Goal: Task Accomplishment & Management: Use online tool/utility

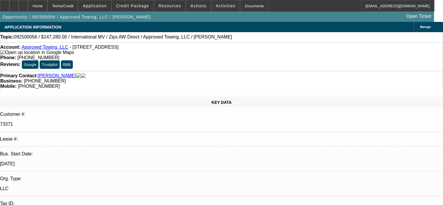
select select "0"
select select "2"
select select "0.1"
select select "4"
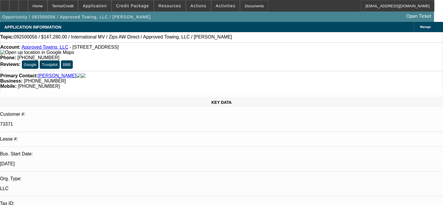
select select "0"
select select "2"
select select "0.1"
select select "4"
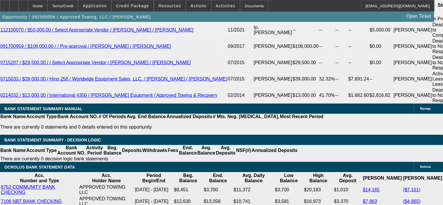
scroll to position [1117, 0]
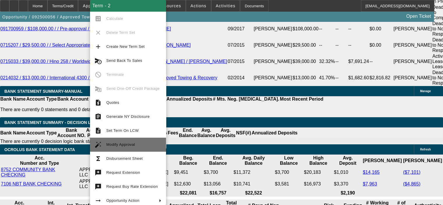
click at [142, 141] on span "Modify Approval" at bounding box center [133, 144] width 55 height 7
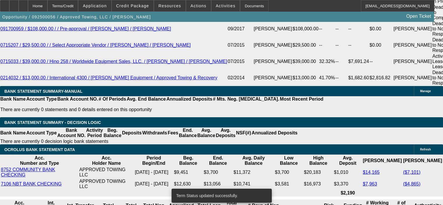
select select "0"
select select "2"
select select "0.1"
select select "4"
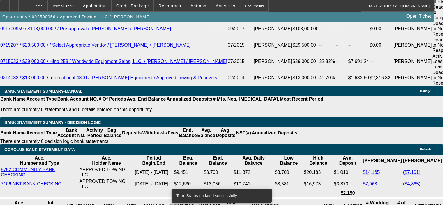
select select "0"
select select "2"
select select "0.1"
select select "4"
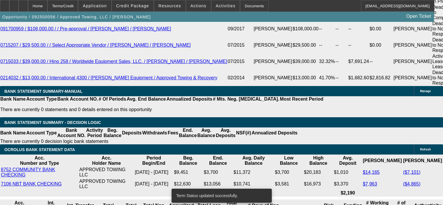
select select "0"
select select "2"
select select "0.1"
select select "4"
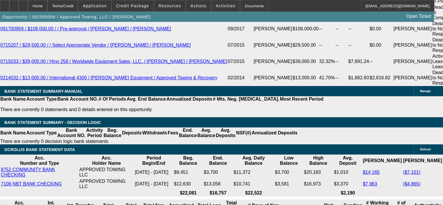
scroll to position [1146, 0]
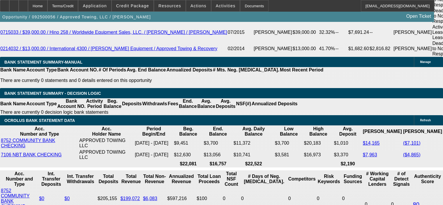
drag, startPoint x: 110, startPoint y: 159, endPoint x: 145, endPoint y: 156, distance: 34.8
type input "9"
type input "UNKNOWN"
type input "$2,654.80"
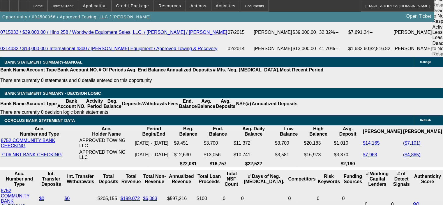
type input "$5,309.60"
type input "9.5"
type input "$2,691.50"
type input "$5,383.00"
type input "9.5"
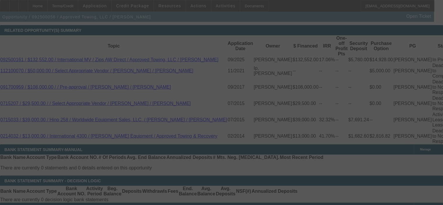
select select "0"
select select "2"
select select "0.1"
select select "4"
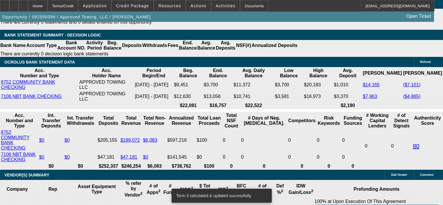
scroll to position [1234, 0]
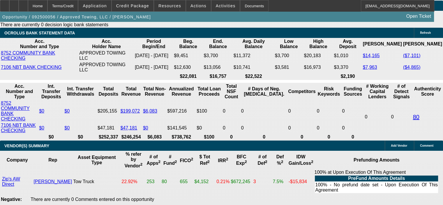
drag, startPoint x: 113, startPoint y: 72, endPoint x: 140, endPoint y: 71, distance: 27.1
type input "8"
type input "UNKNOWN"
type input "$2,582.30"
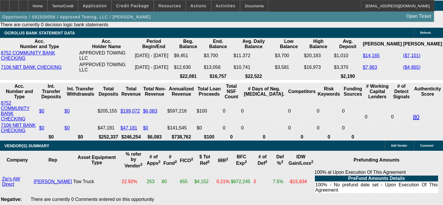
type input "$5,164.60"
type input "8.9"
type input "$2,647.50"
type input "$5,295.00"
type input "8.9"
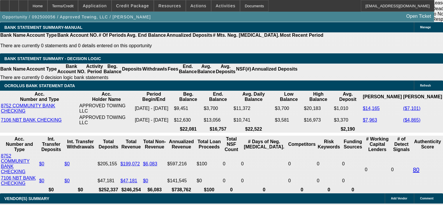
scroll to position [1117, 0]
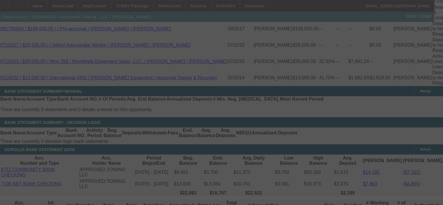
select select "0"
select select "2"
select select "0.1"
select select "4"
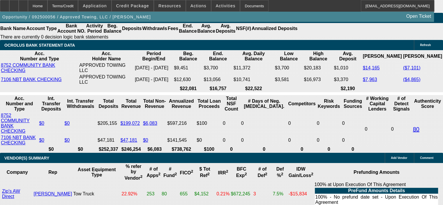
scroll to position [1234, 0]
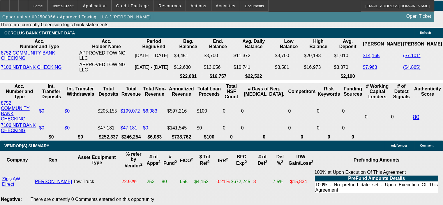
drag, startPoint x: 110, startPoint y: 72, endPoint x: 134, endPoint y: 73, distance: 23.0
type input "9"
type input "UNKNOWN"
type input "9."
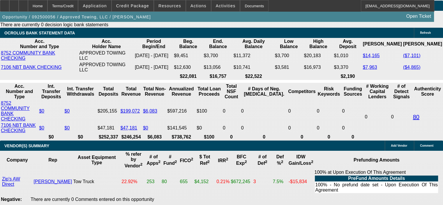
type input "$5,309.60"
type input "$2,654.80"
type input "9.2"
type input "$5,338.88"
type input "$2,669.44"
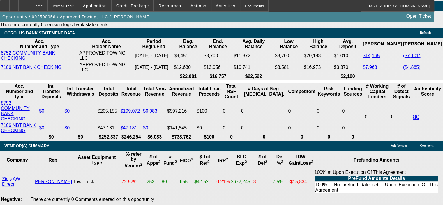
type input "9.2"
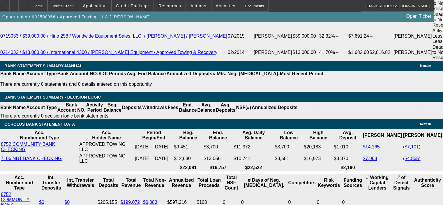
scroll to position [1117, 0]
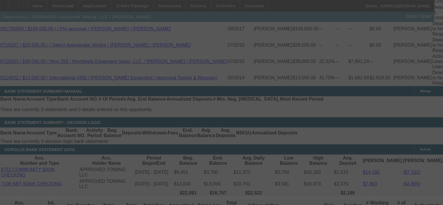
select select "0"
select select "2"
select select "0.1"
select select "4"
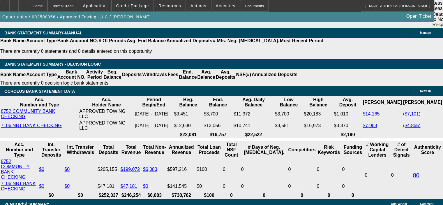
scroll to position [1205, 0]
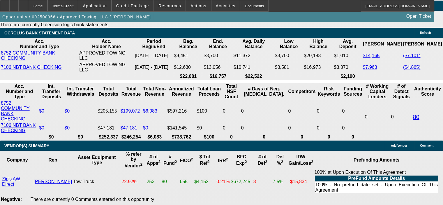
drag, startPoint x: 107, startPoint y: 72, endPoint x: 128, endPoint y: 71, distance: 21.3
type input "9"
type input "UNKNOWN"
type input "9."
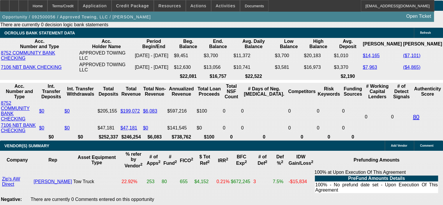
type input "$5,309.60"
type input "$2,654.80"
type input "9.5"
type input "$5,383.00"
type input "$2,691.50"
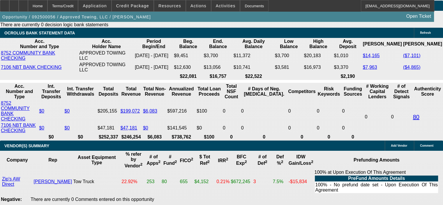
type input "9.5"
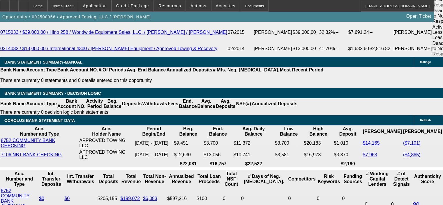
scroll to position [1088, 0]
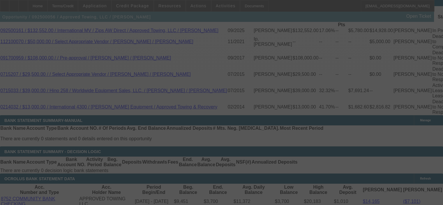
select select "0"
select select "2"
select select "0.1"
select select "4"
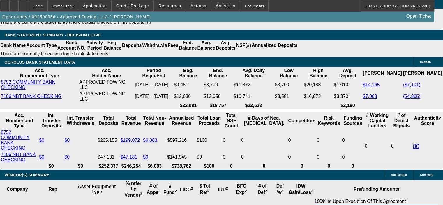
scroll to position [1234, 0]
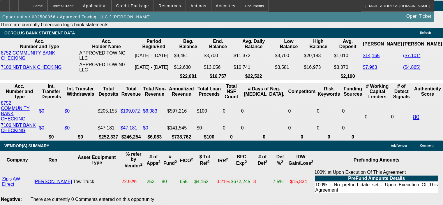
drag, startPoint x: 110, startPoint y: 71, endPoint x: 143, endPoint y: 69, distance: 33.6
type input "9"
type input "UNKNOWN"
type input "$2,654.80"
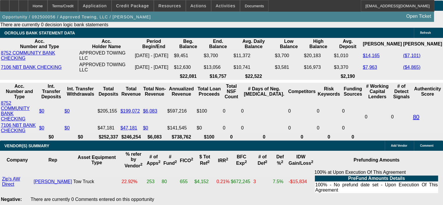
type input "$5,309.60"
type input "9.2"
type input "$2,669.44"
type input "$5,338.88"
type input "9.2"
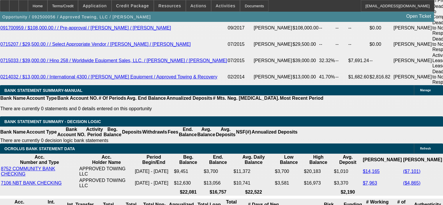
scroll to position [1117, 0]
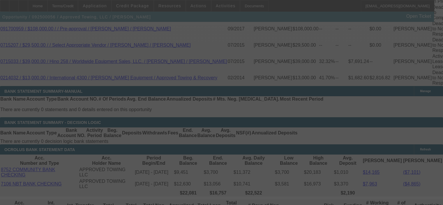
select select "0"
select select "2"
select select "0.1"
select select "4"
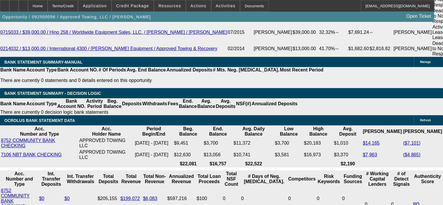
scroll to position [1146, 0]
click at [170, 7] on span "Resources" at bounding box center [170, 5] width 23 height 5
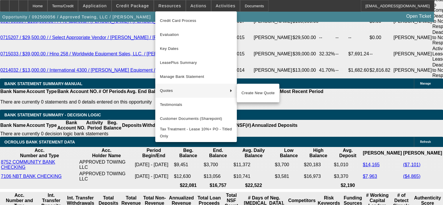
scroll to position [1088, 0]
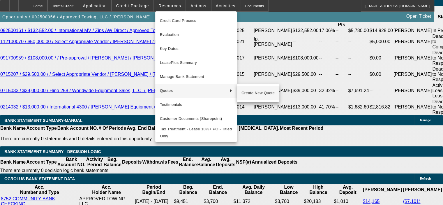
click at [253, 93] on span "Create New Quote" at bounding box center [258, 93] width 33 height 7
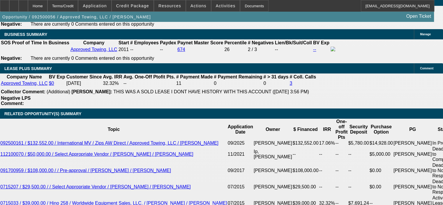
scroll to position [971, 0]
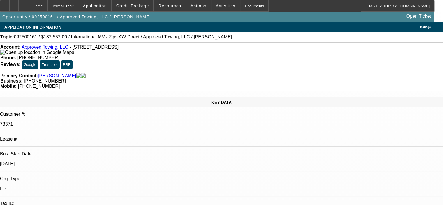
select select "0"
select select "2"
select select "0"
select select "6"
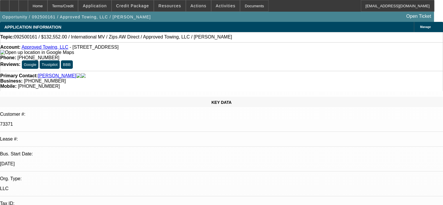
select select "0"
select select "2"
select select "0"
select select "6"
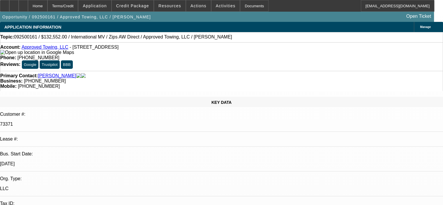
select select "0"
select select "2"
select select "0"
select select "6"
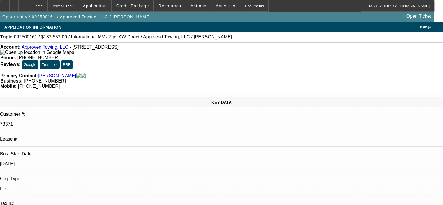
select select "0"
select select "2"
select select "0"
select select "6"
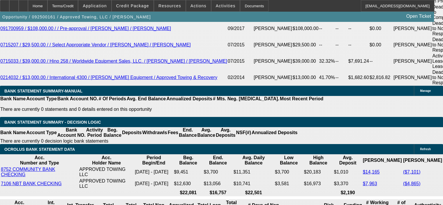
scroll to position [1108, 0]
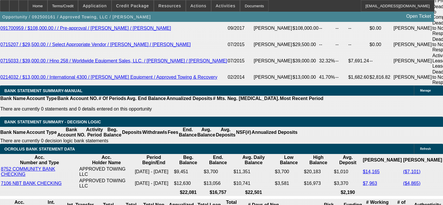
select select "0"
select select "2"
select select "0"
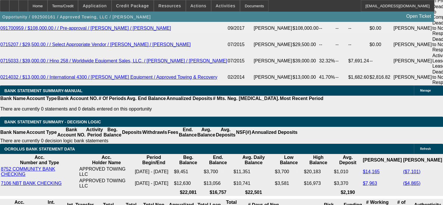
select select "6"
select select "0.1"
select select "2"
select select "0.1"
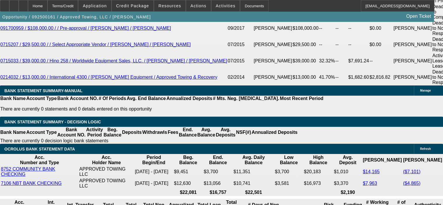
select select "4"
select select "0"
select select "2"
select select "0.1"
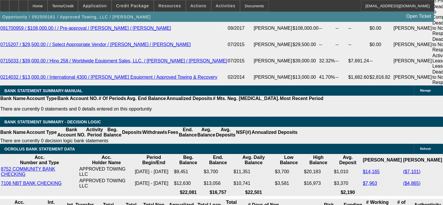
select select "4"
select select "0"
select select "2"
select select "0.1"
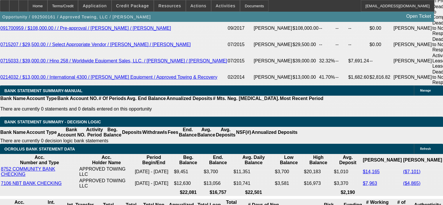
select select "4"
click at [198, 3] on span "Actions" at bounding box center [199, 5] width 16 height 5
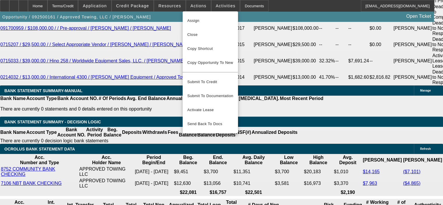
click at [171, 7] on div at bounding box center [221, 102] width 443 height 205
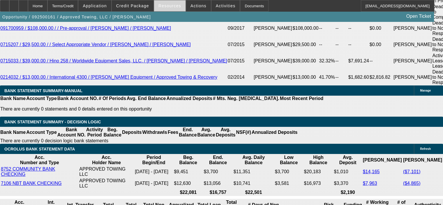
click at [171, 5] on span "Resources" at bounding box center [170, 5] width 23 height 5
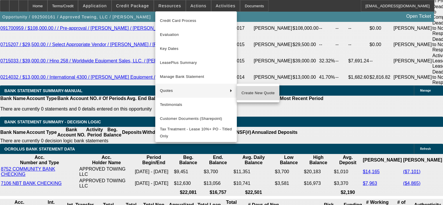
click at [251, 92] on span "Create New Quote" at bounding box center [258, 93] width 33 height 7
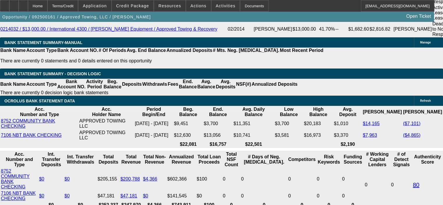
scroll to position [1166, 0]
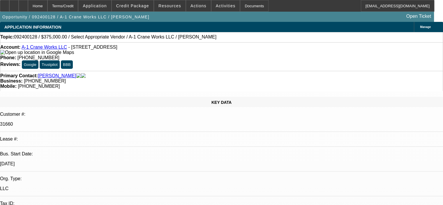
select select "0"
select select "6"
click at [131, 6] on span "Credit Package" at bounding box center [132, 5] width 33 height 5
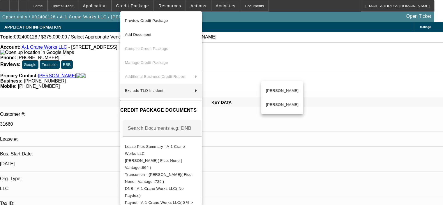
click at [99, 78] on div at bounding box center [221, 102] width 443 height 205
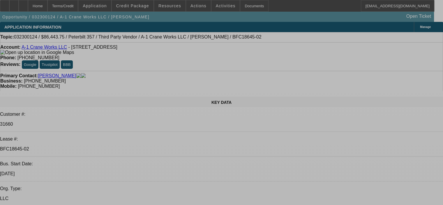
select select "0"
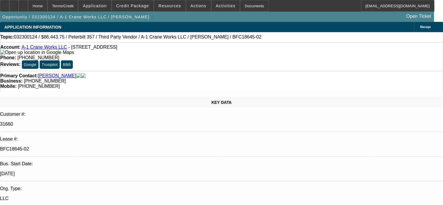
select select "2"
select select "0"
select select "6"
select select "0"
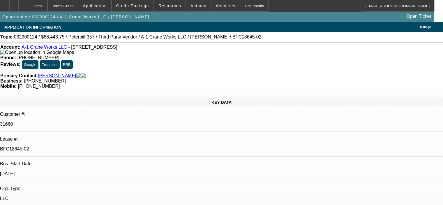
select select "2"
select select "0"
select select "6"
select select "0"
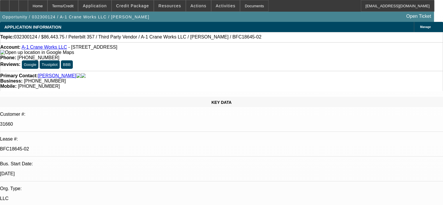
select select "2"
select select "0"
select select "6"
select select "0"
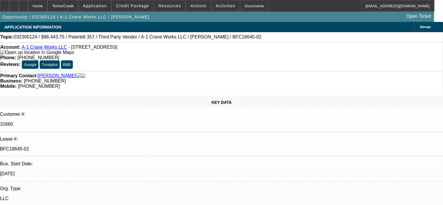
select select "2"
select select "0"
select select "6"
click at [147, 8] on span "Credit Package" at bounding box center [132, 5] width 33 height 5
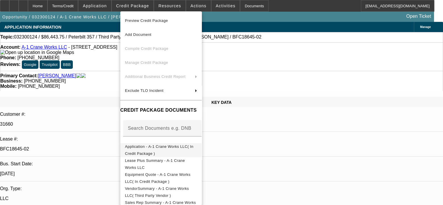
click at [166, 147] on span "Application - A-1 Crane Works LLC( In Credit Package )" at bounding box center [159, 149] width 69 height 11
